Goal: Transaction & Acquisition: Purchase product/service

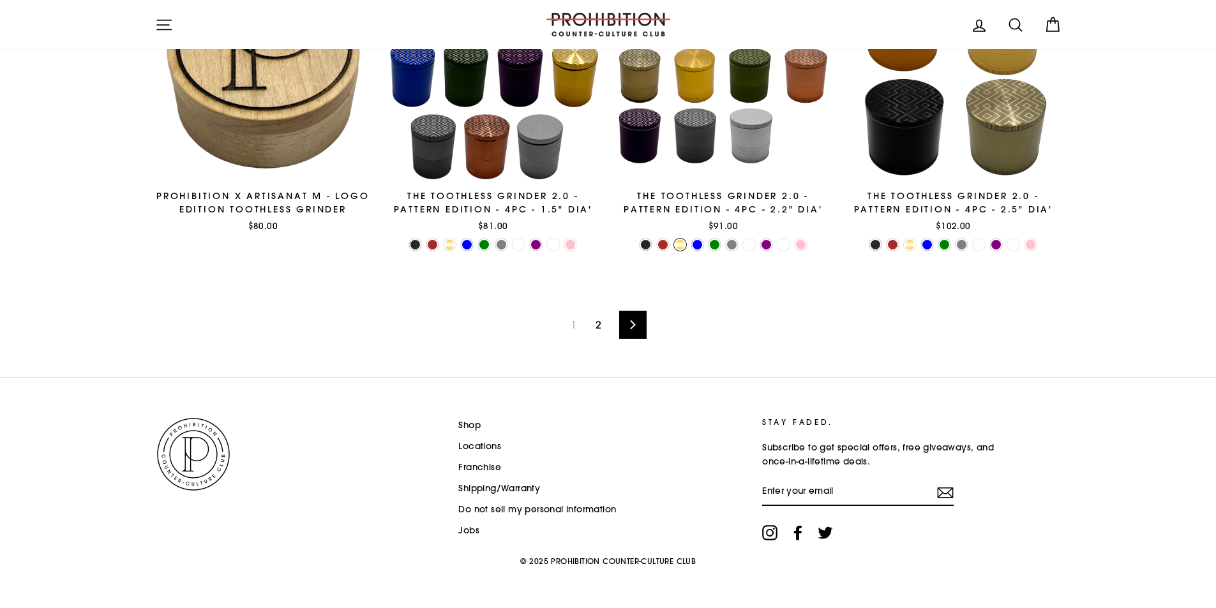
scroll to position [2097, 0]
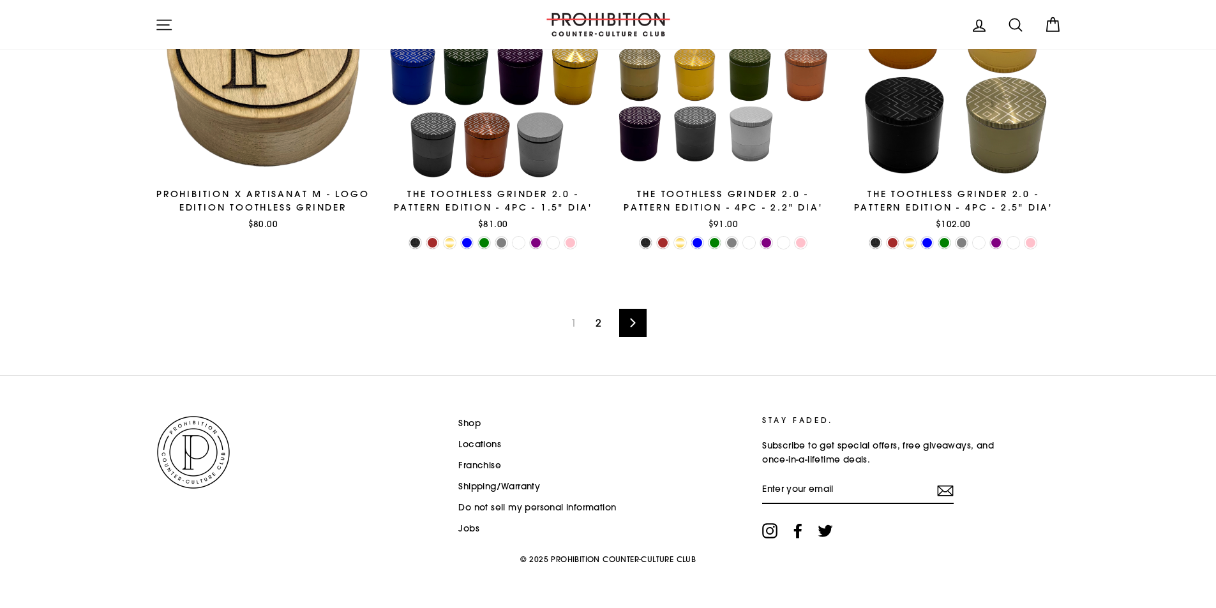
click at [476, 442] on link "Locations" at bounding box center [479, 444] width 43 height 19
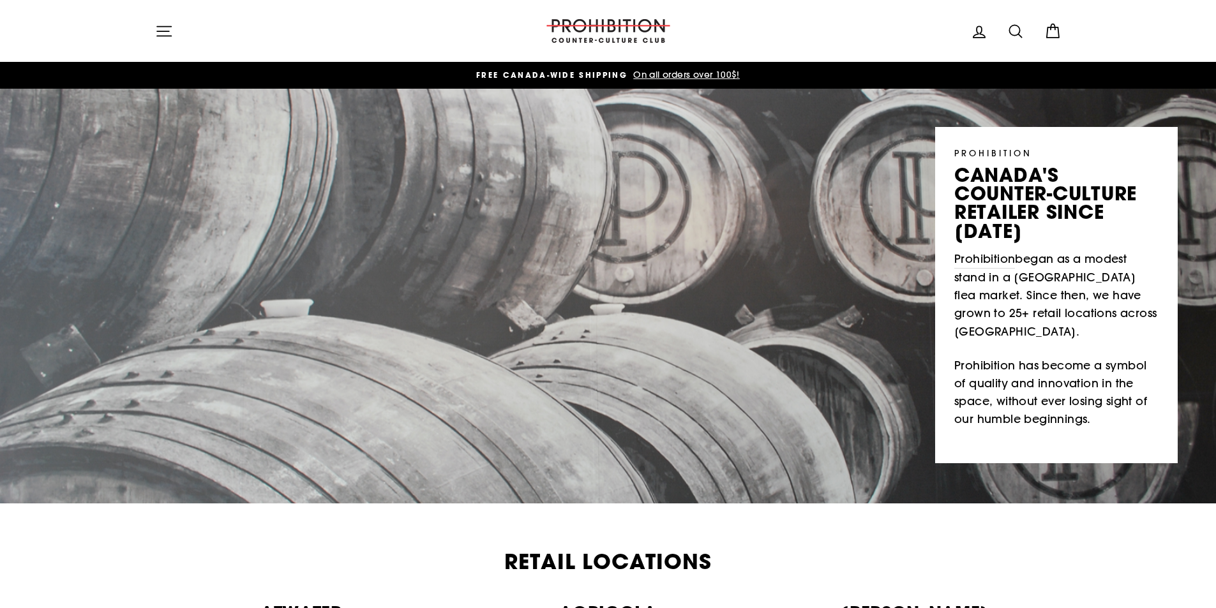
click at [183, 39] on div "Site navigation" at bounding box center [340, 31] width 370 height 36
click at [163, 29] on icon "button" at bounding box center [164, 31] width 18 height 18
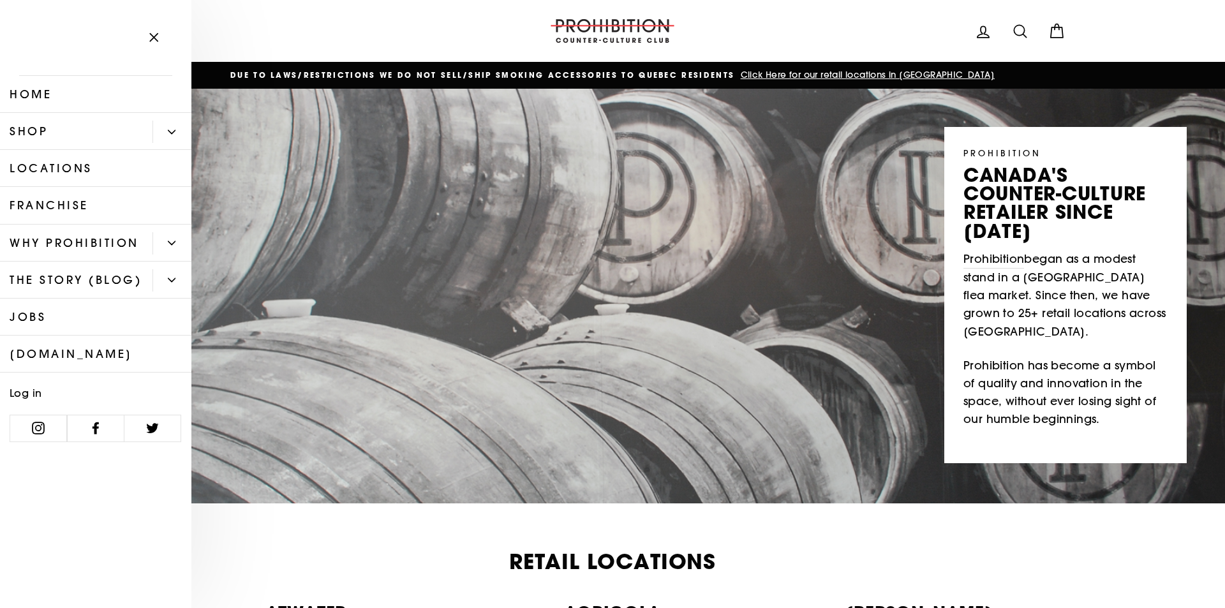
click at [44, 137] on link "Shop" at bounding box center [76, 131] width 153 height 37
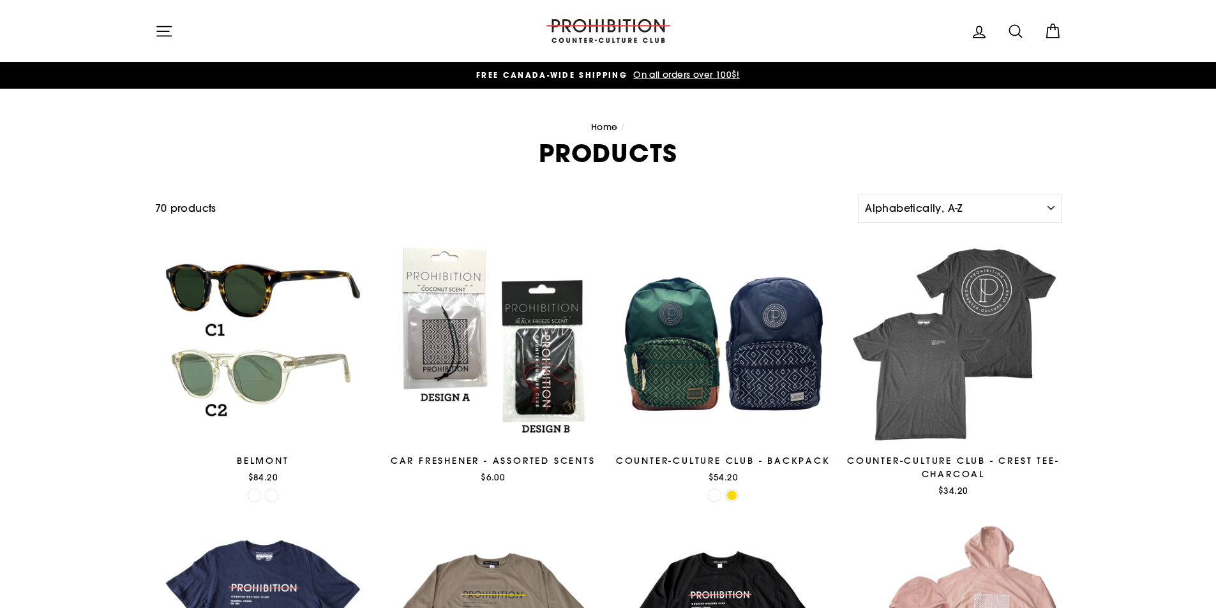
click at [176, 38] on button "Site navigation" at bounding box center [163, 30] width 33 height 27
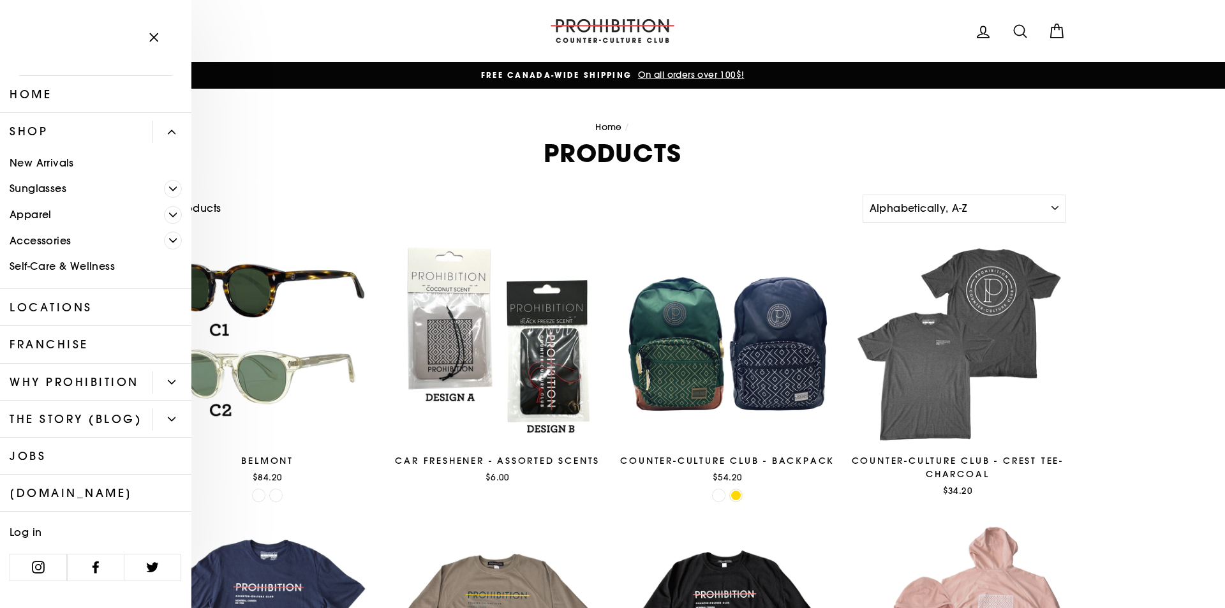
click at [164, 244] on span "Primary" at bounding box center [173, 241] width 18 height 18
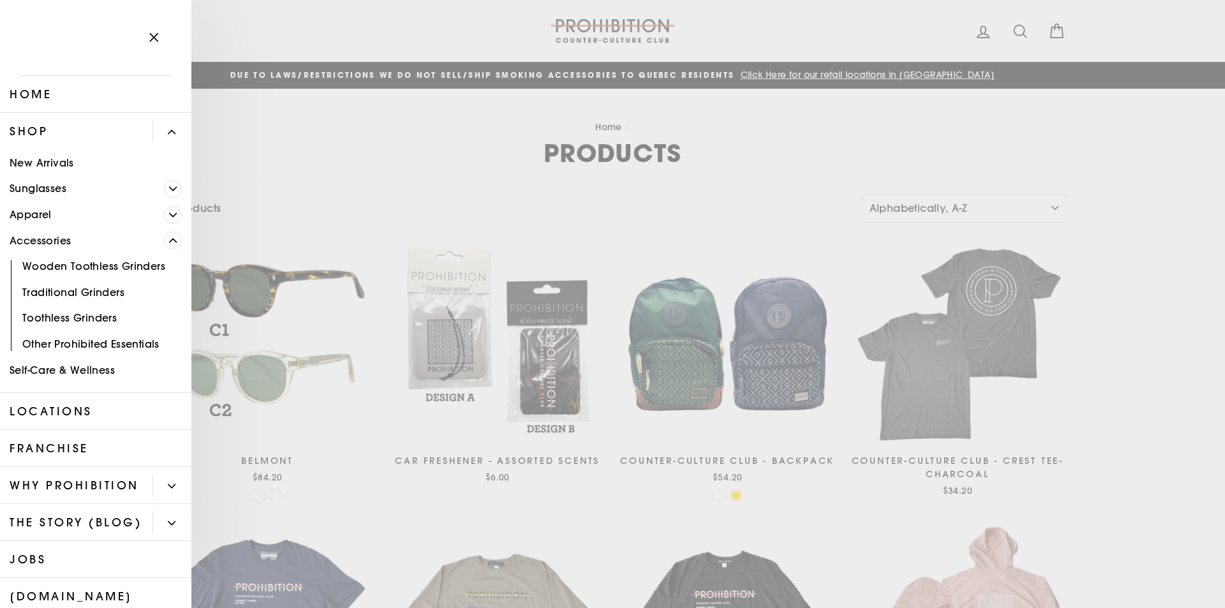
click at [90, 292] on link "Traditional Grinders" at bounding box center [95, 293] width 191 height 26
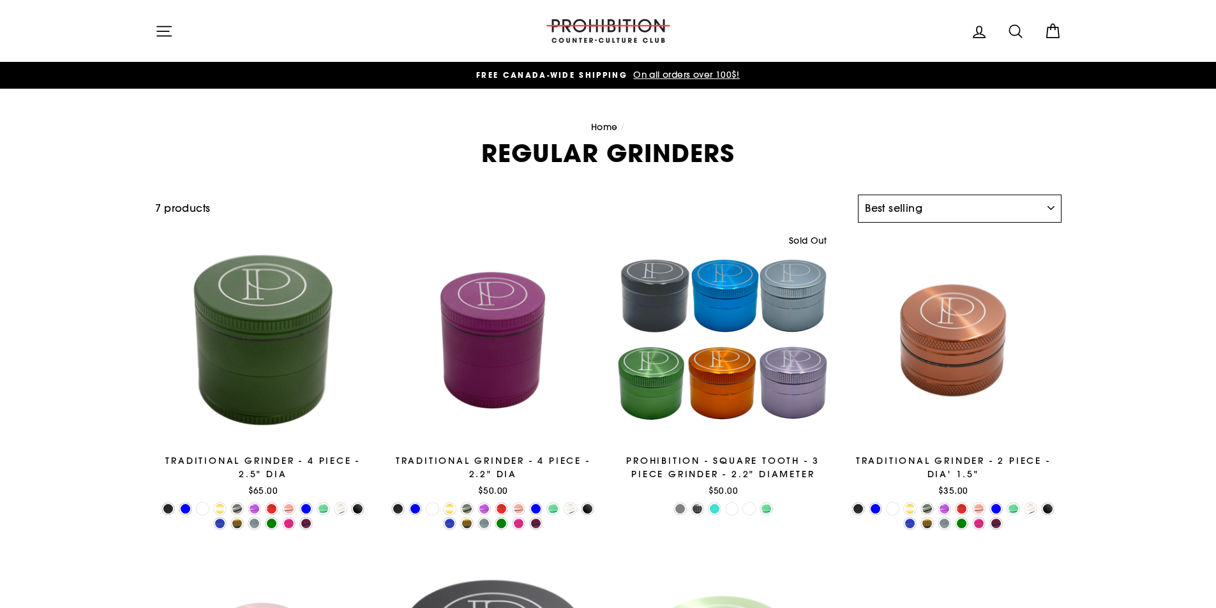
click at [952, 211] on select "Sort Featured Best selling Alphabetically, A-Z Alphabetically, Z-A Price, low t…" at bounding box center [959, 209] width 203 height 28
select select "price-ascending"
click at [858, 195] on select "Sort Featured Best selling Alphabetically, A-Z Alphabetically, Z-A Price, low t…" at bounding box center [959, 209] width 203 height 28
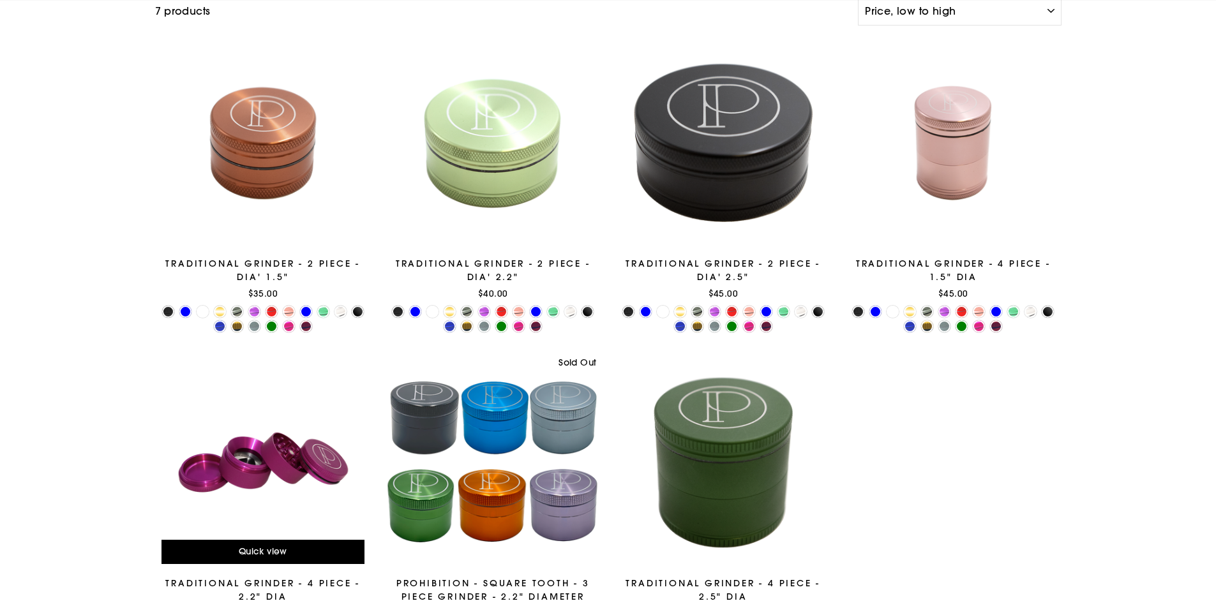
scroll to position [298, 0]
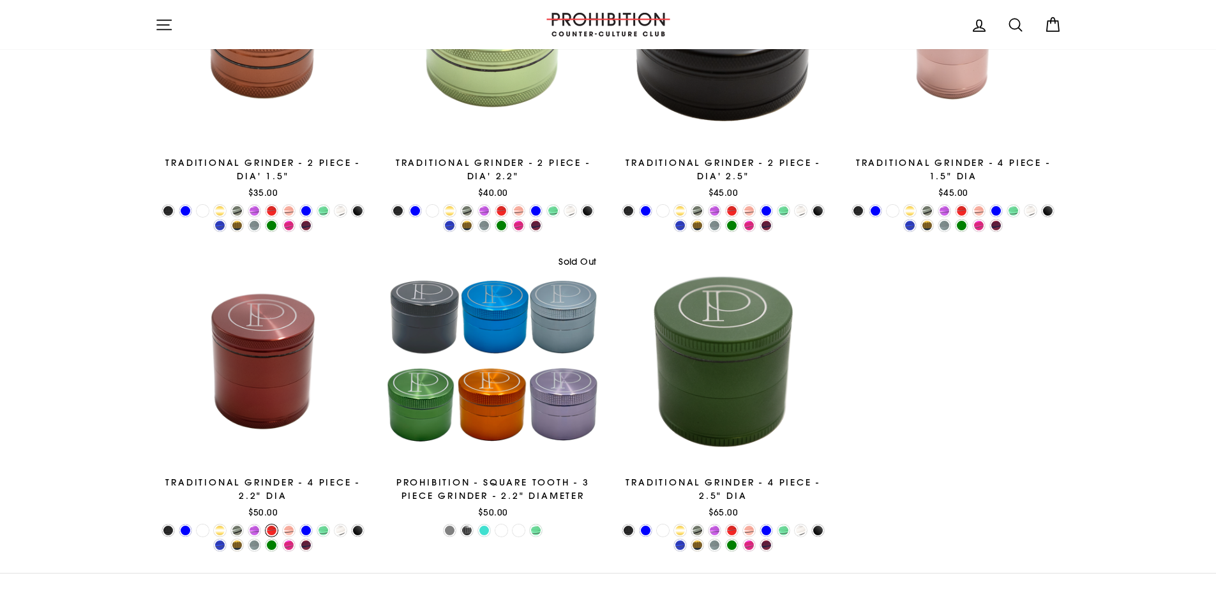
click at [272, 534] on link at bounding box center [272, 531] width 12 height 12
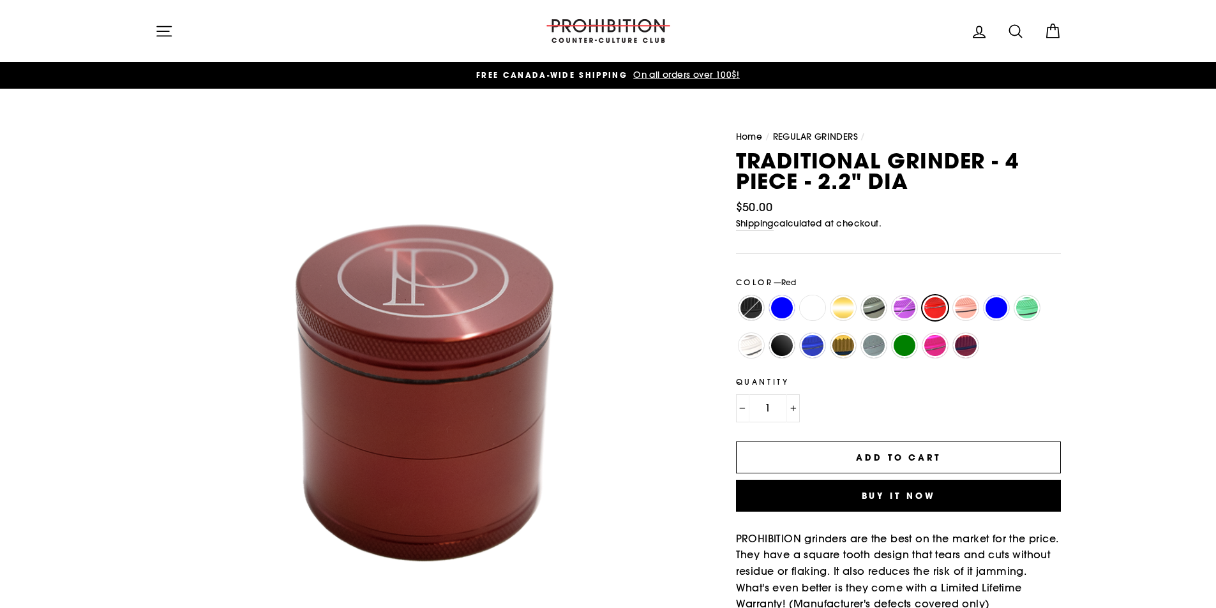
click at [914, 311] on label "Lilac" at bounding box center [905, 309] width 26 height 26
click at [890, 296] on input "Lilac" at bounding box center [889, 296] width 1 height 1
radio input "true"
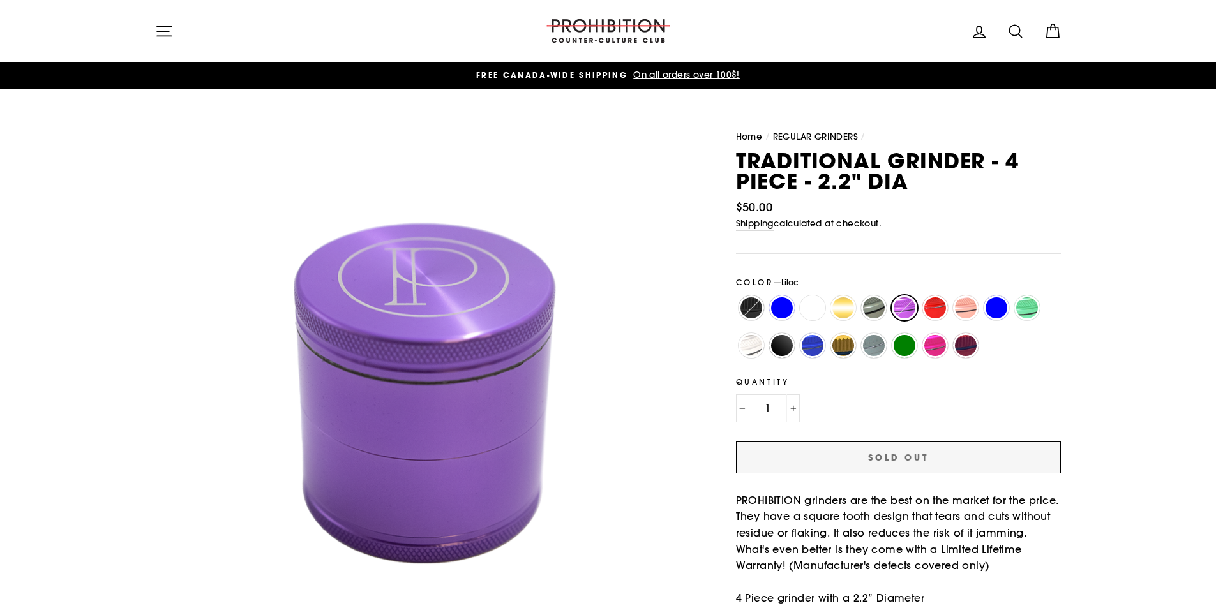
click at [1035, 300] on label "Sea Green" at bounding box center [1027, 309] width 26 height 26
click at [1012, 296] on input "Sea Green" at bounding box center [1012, 296] width 1 height 1
radio input "true"
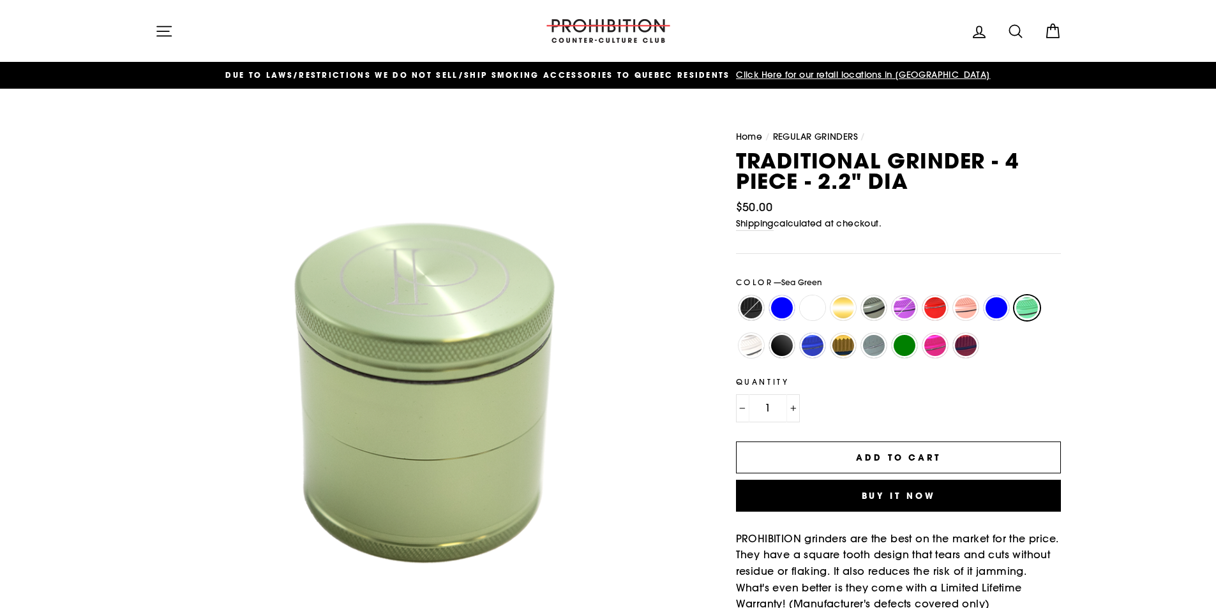
click at [747, 313] on label "Black" at bounding box center [751, 309] width 26 height 26
click at [737, 296] on input "Black" at bounding box center [736, 296] width 1 height 1
radio input "true"
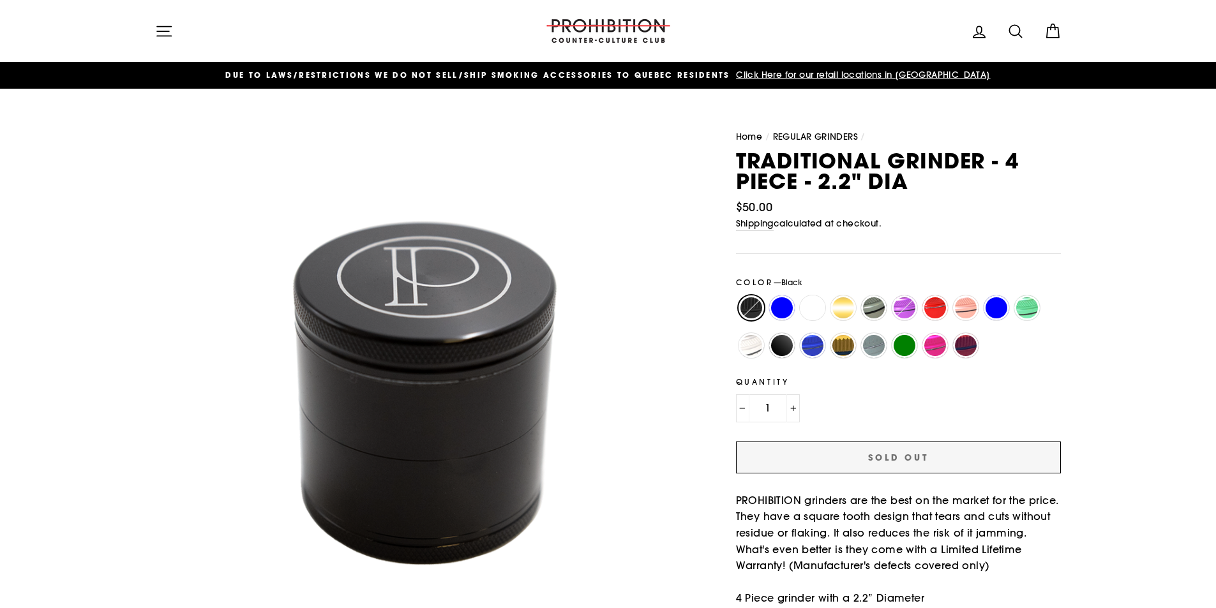
click at [790, 342] on label "Matte Black" at bounding box center [782, 346] width 26 height 26
click at [767, 334] on input "Matte Black" at bounding box center [767, 333] width 1 height 1
radio input "true"
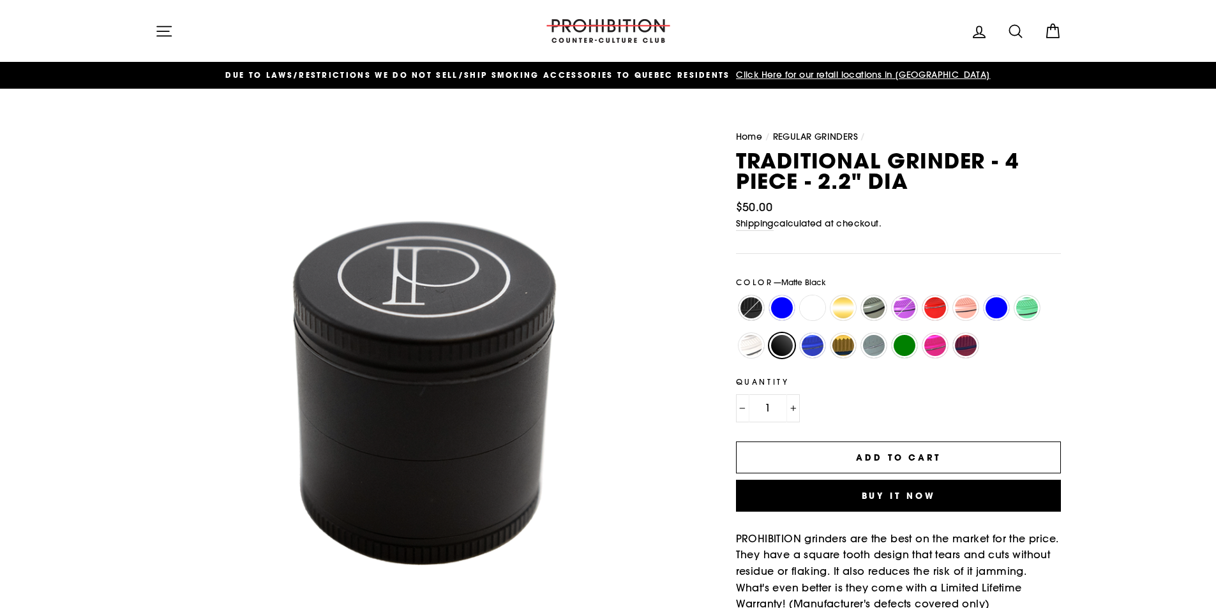
click at [744, 346] on label "Silver" at bounding box center [751, 346] width 26 height 26
click at [737, 334] on input "Silver" at bounding box center [736, 333] width 1 height 1
radio input "true"
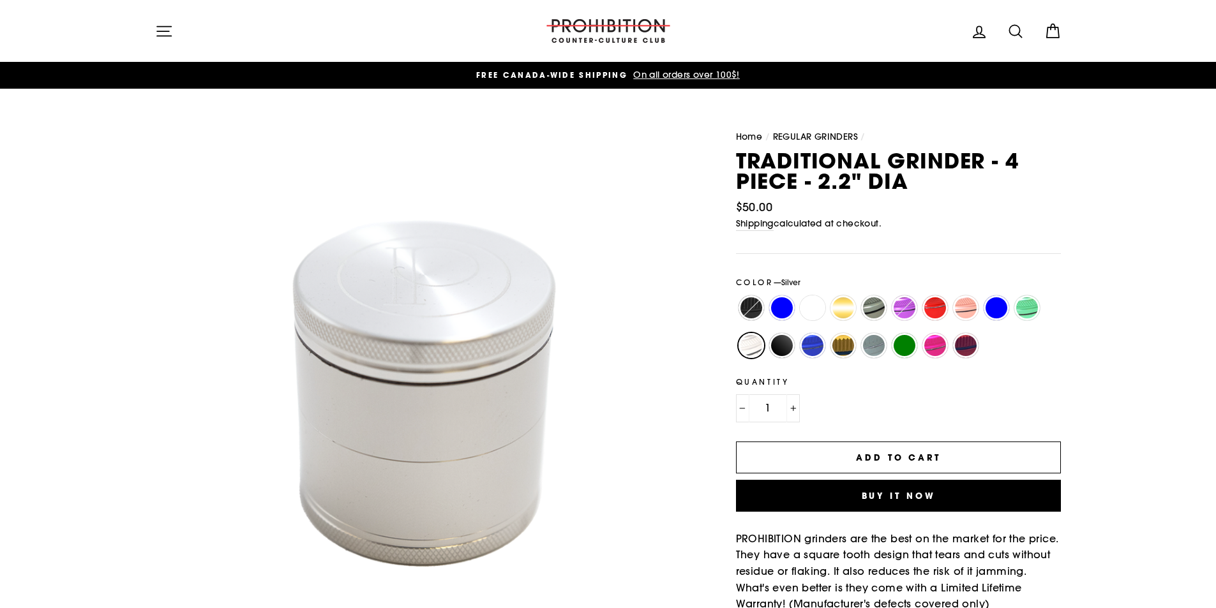
click at [845, 350] on label "Matte Gold" at bounding box center [843, 346] width 26 height 26
click at [828, 334] on input "Matte Gold" at bounding box center [828, 333] width 1 height 1
radio input "true"
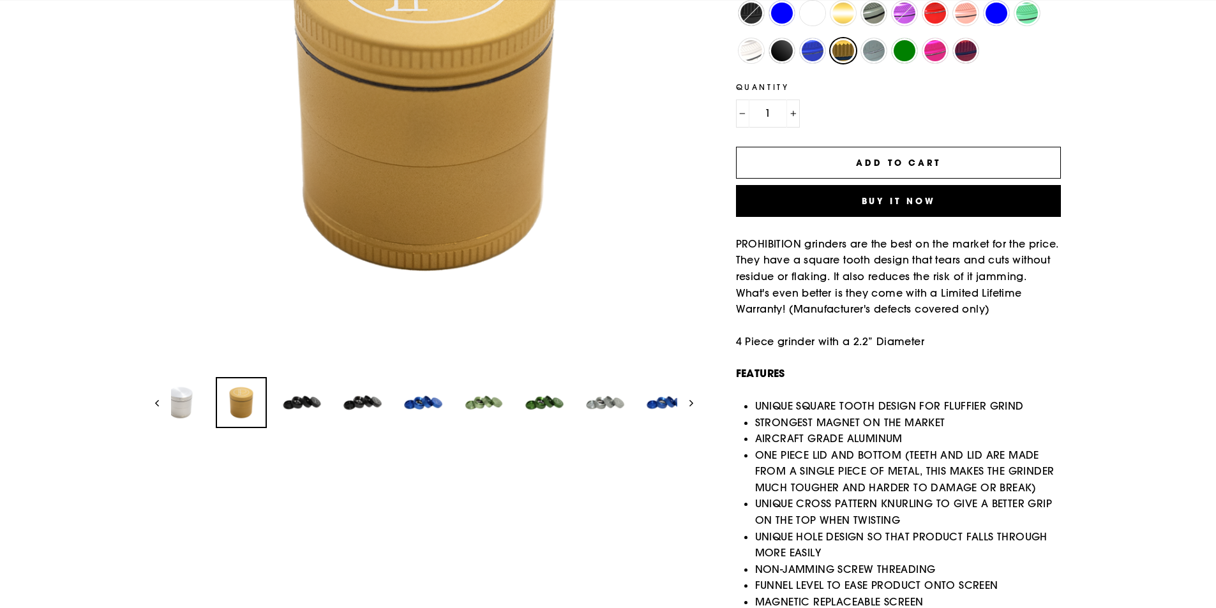
scroll to position [298, 0]
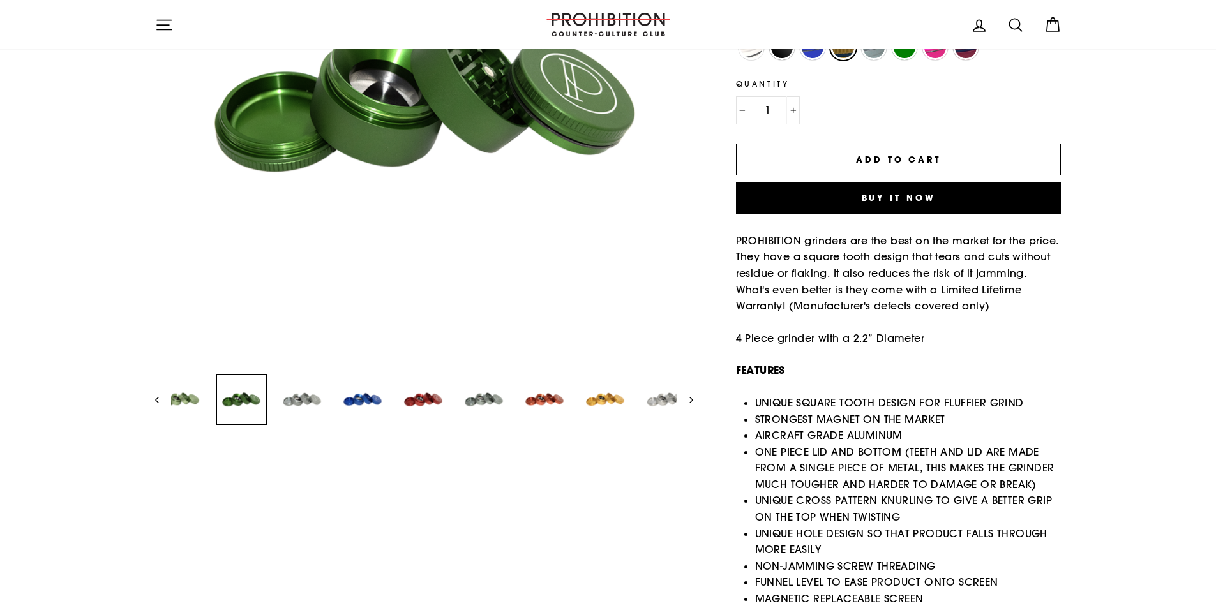
click at [266, 394] on img at bounding box center [241, 399] width 49 height 49
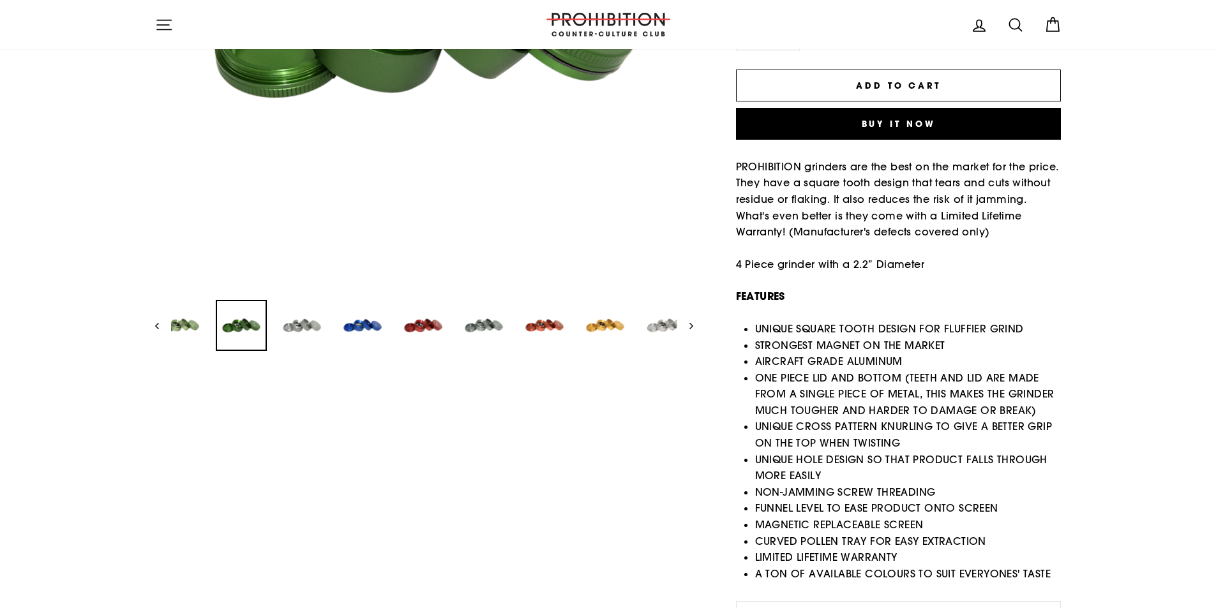
scroll to position [447, 0]
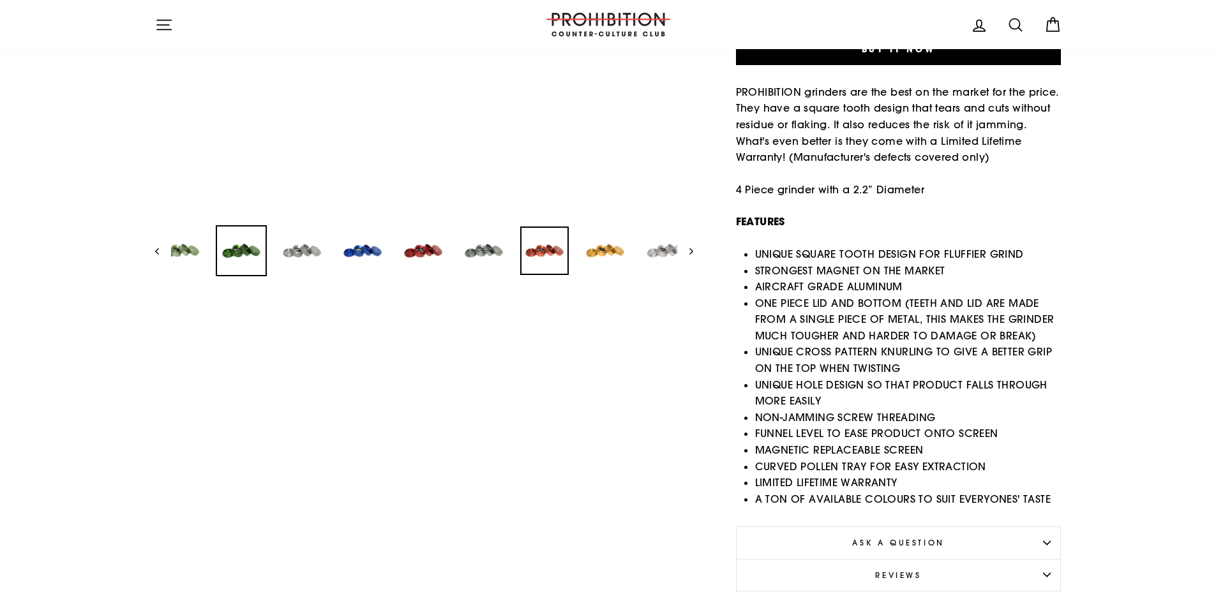
click at [545, 248] on img at bounding box center [544, 251] width 49 height 49
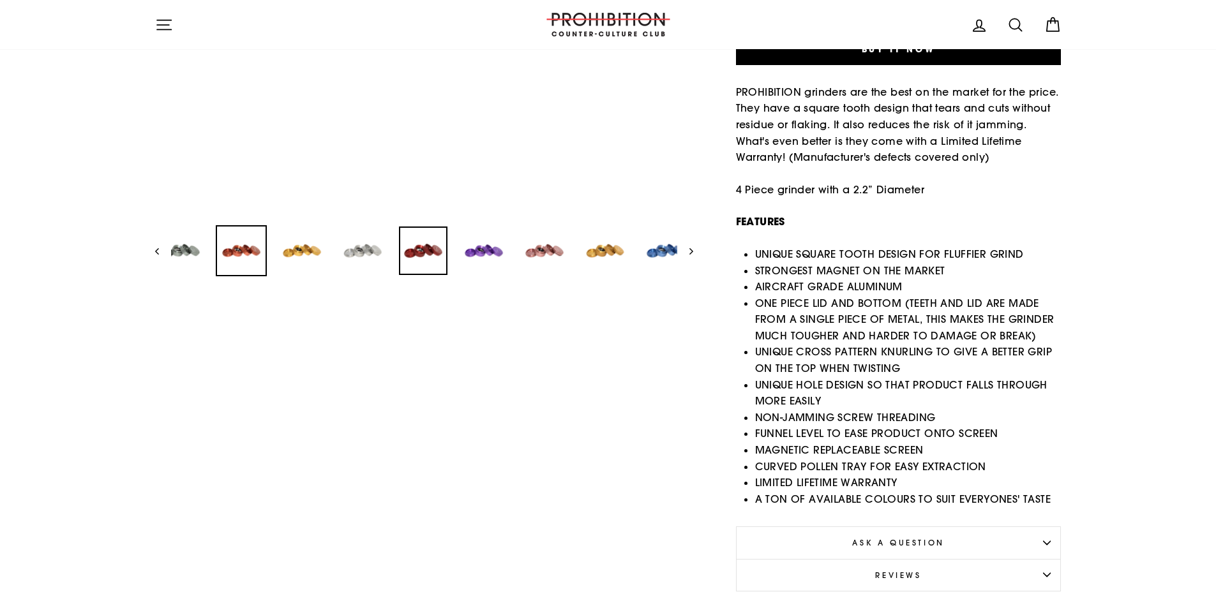
click at [425, 254] on img at bounding box center [423, 251] width 49 height 49
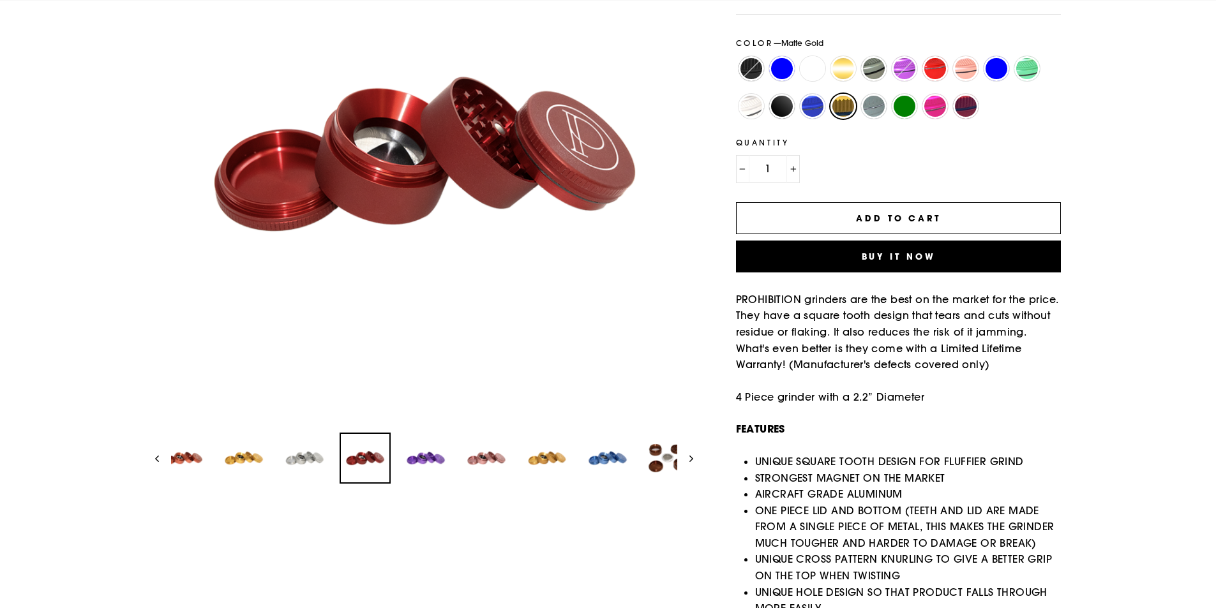
scroll to position [298, 0]
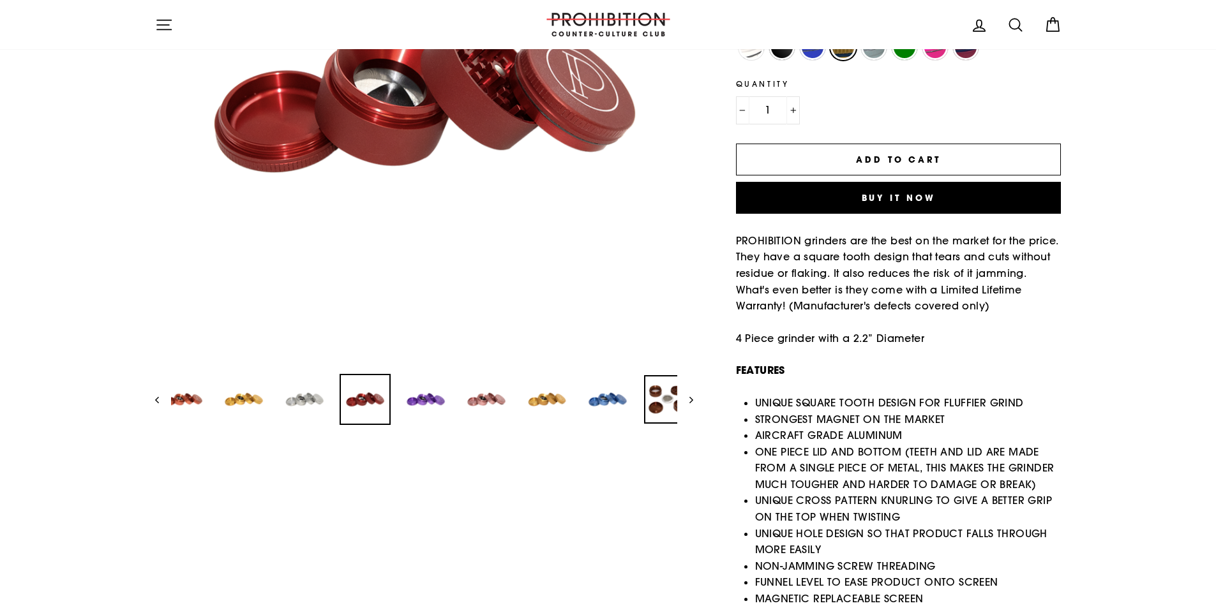
click at [667, 410] on img at bounding box center [668, 399] width 49 height 49
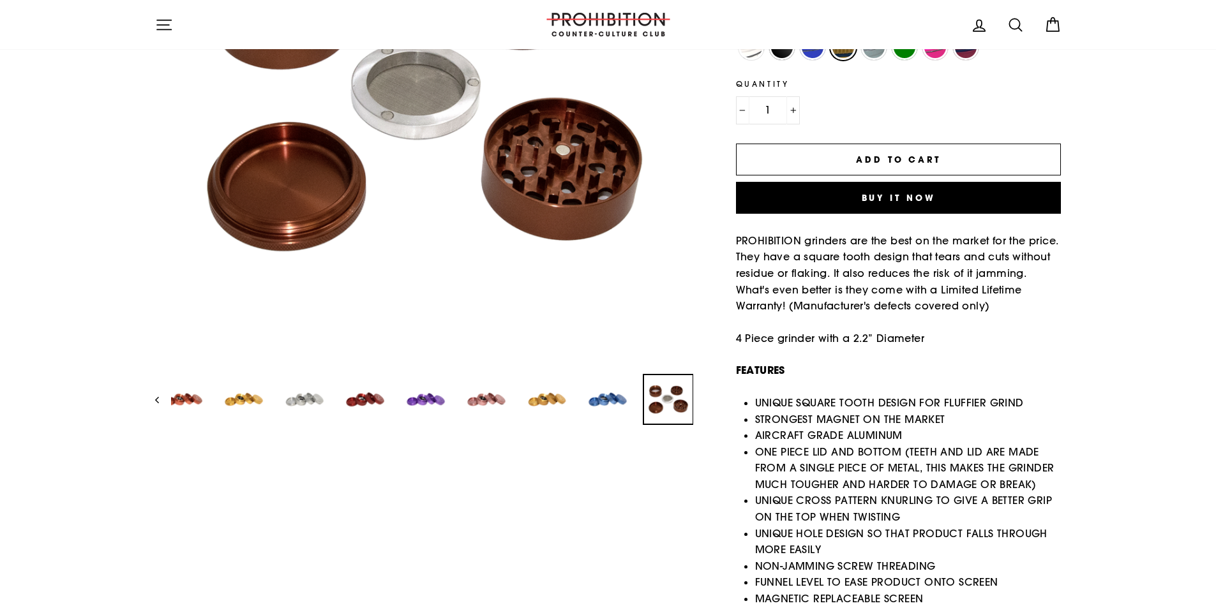
click at [162, 401] on button "Previous" at bounding box center [163, 399] width 16 height 51
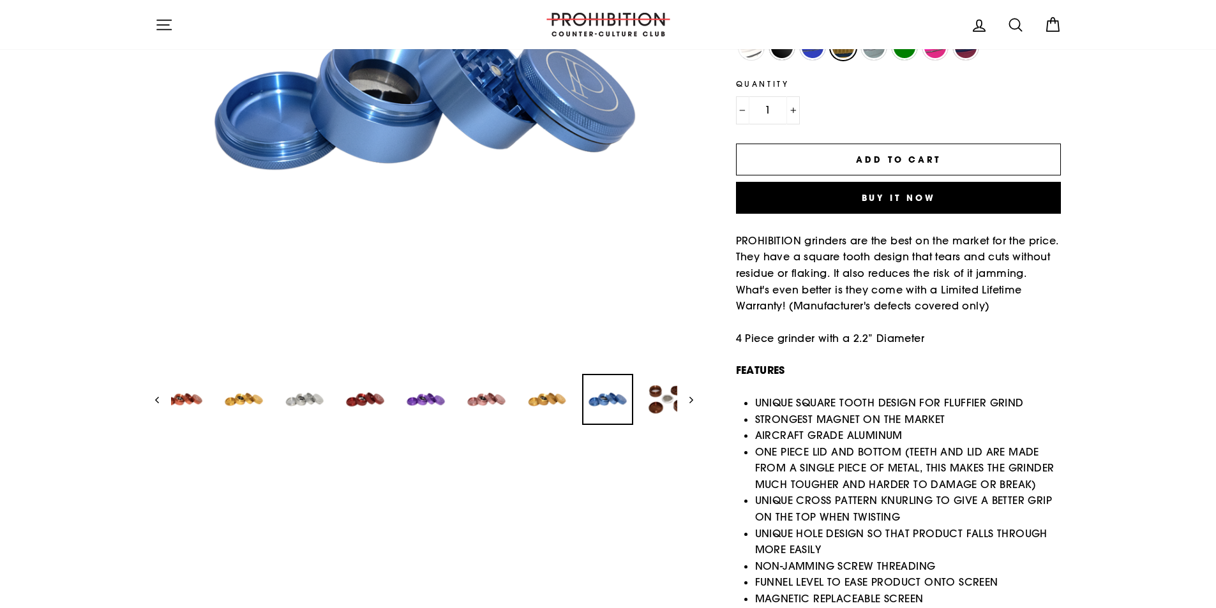
click at [162, 401] on button "Previous" at bounding box center [163, 399] width 16 height 51
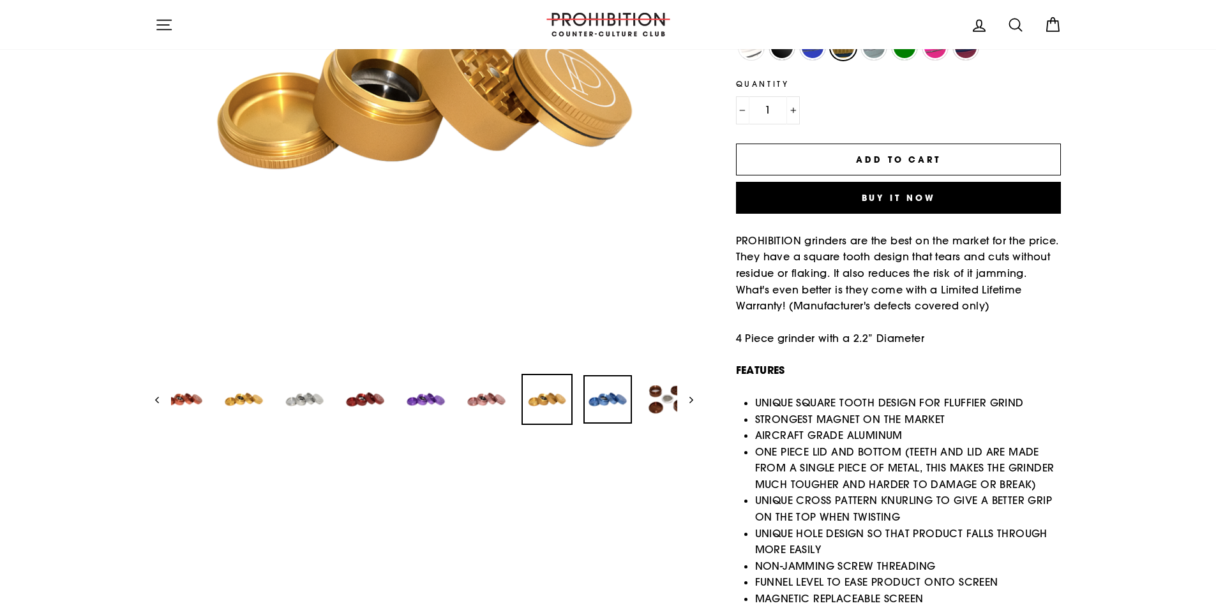
click at [613, 387] on img at bounding box center [607, 399] width 49 height 49
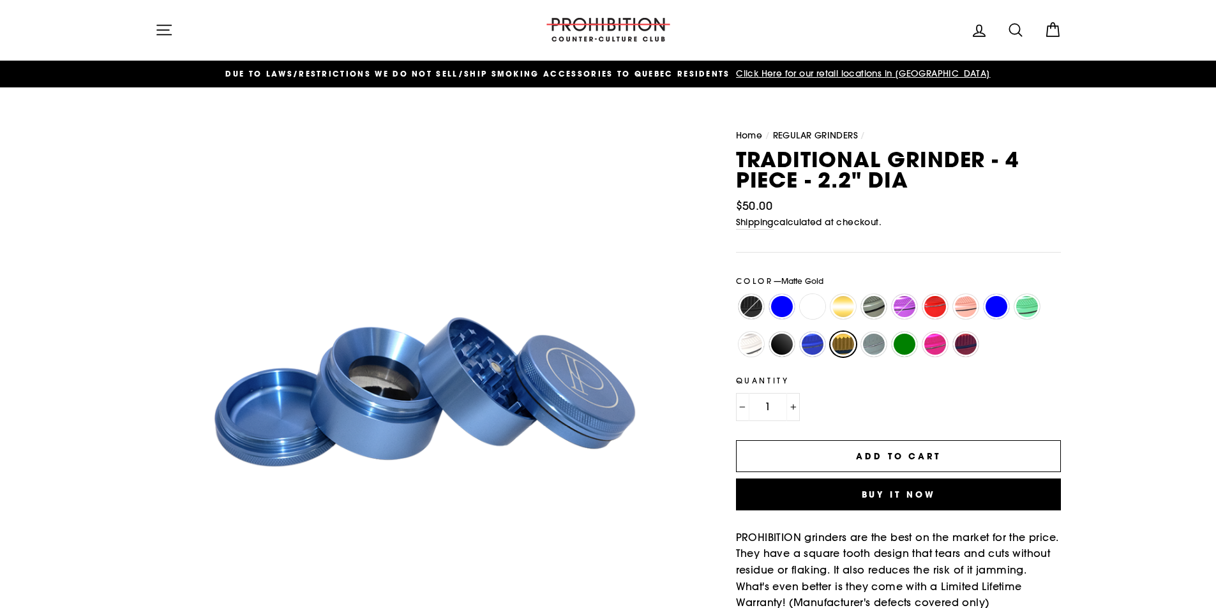
scroll to position [0, 0]
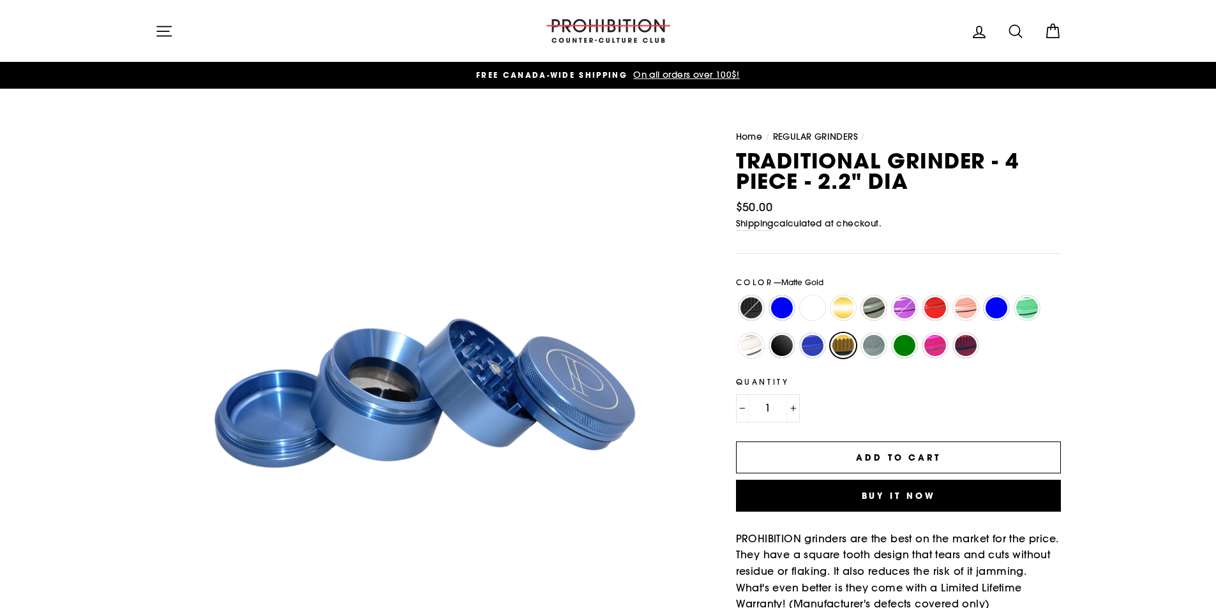
click at [809, 342] on label "Matte Blue" at bounding box center [813, 346] width 26 height 26
click at [798, 334] on input "Matte Blue" at bounding box center [797, 333] width 1 height 1
radio input "true"
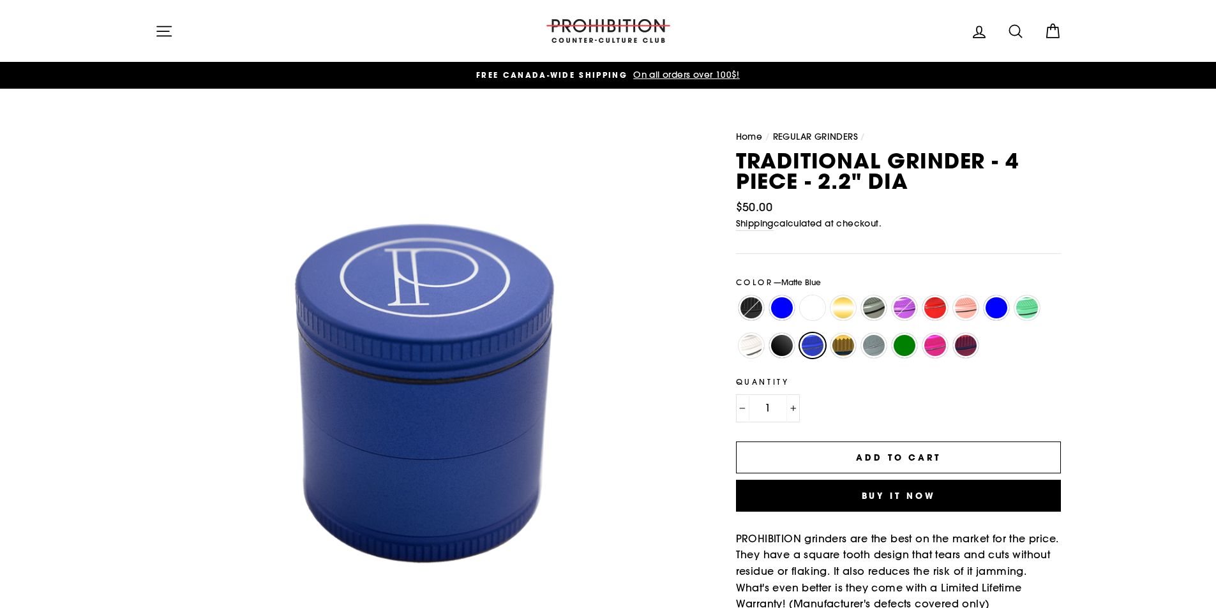
click at [777, 309] on label "Blue" at bounding box center [782, 309] width 26 height 26
click at [767, 296] on input "Blue" at bounding box center [767, 296] width 1 height 1
radio input "true"
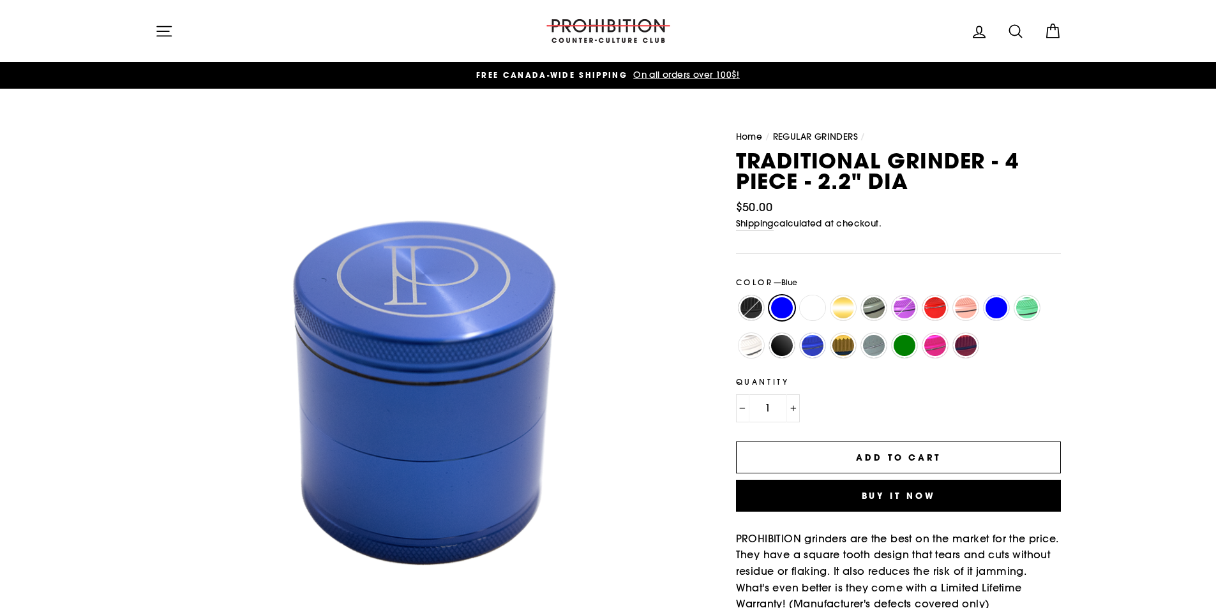
click at [1000, 307] on label "Sea Blue" at bounding box center [997, 309] width 26 height 26
click at [982, 296] on input "Sea Blue" at bounding box center [981, 296] width 1 height 1
radio input "true"
